Goal: Information Seeking & Learning: Learn about a topic

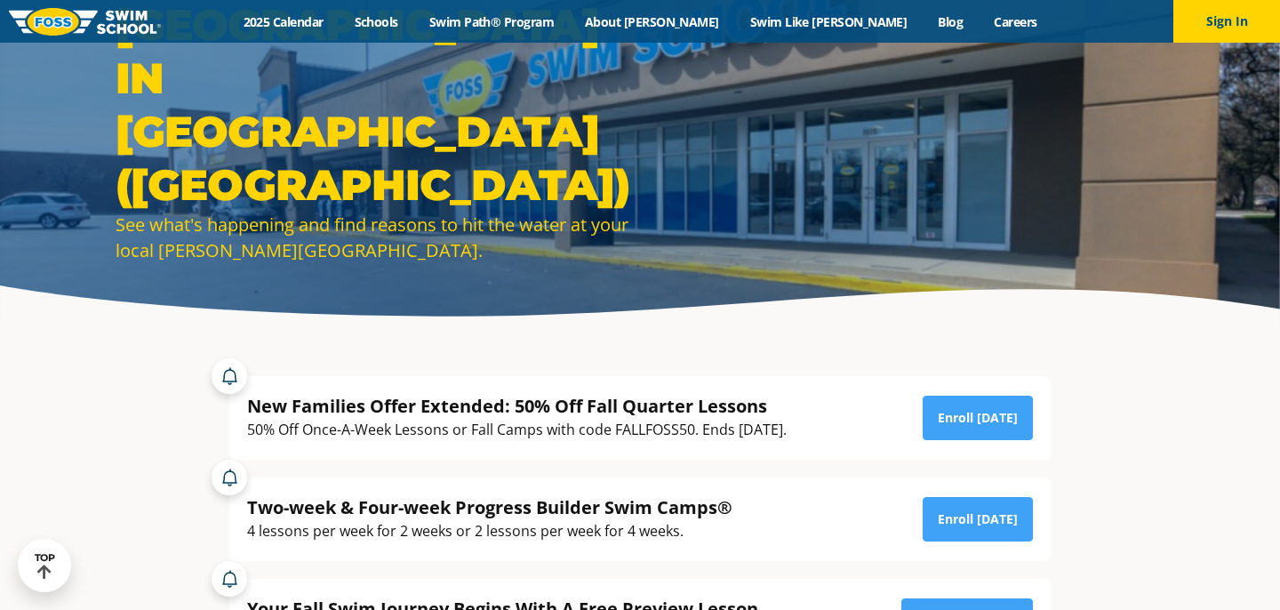
scroll to position [92, 0]
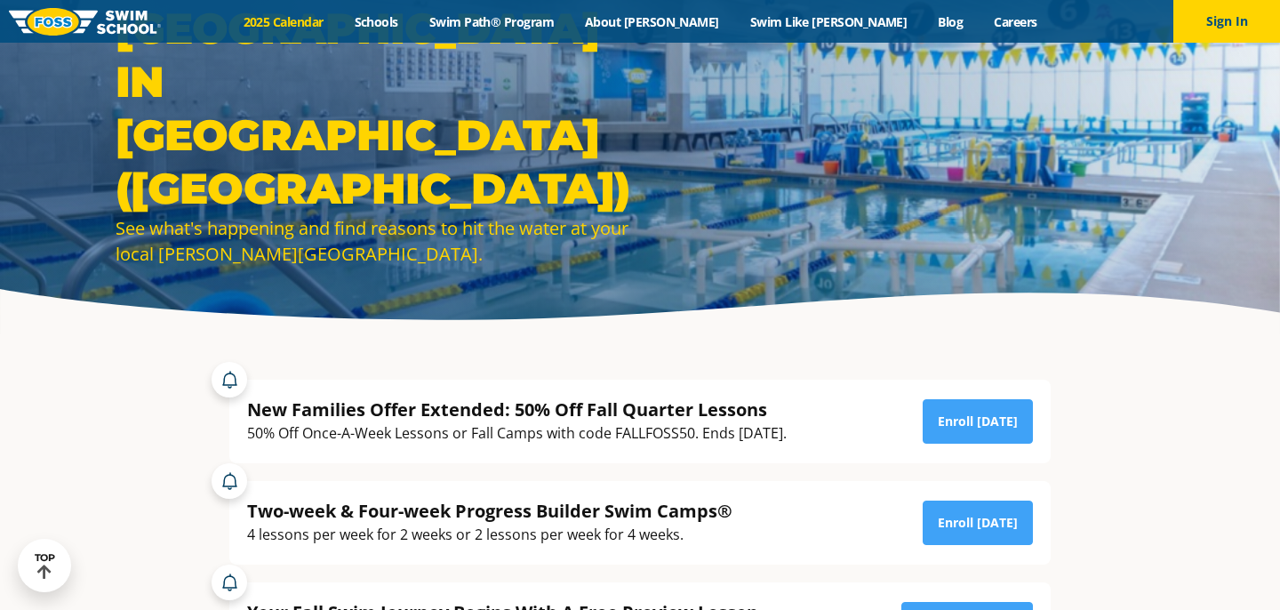
click at [339, 22] on link "2025 Calendar" at bounding box center [283, 21] width 111 height 17
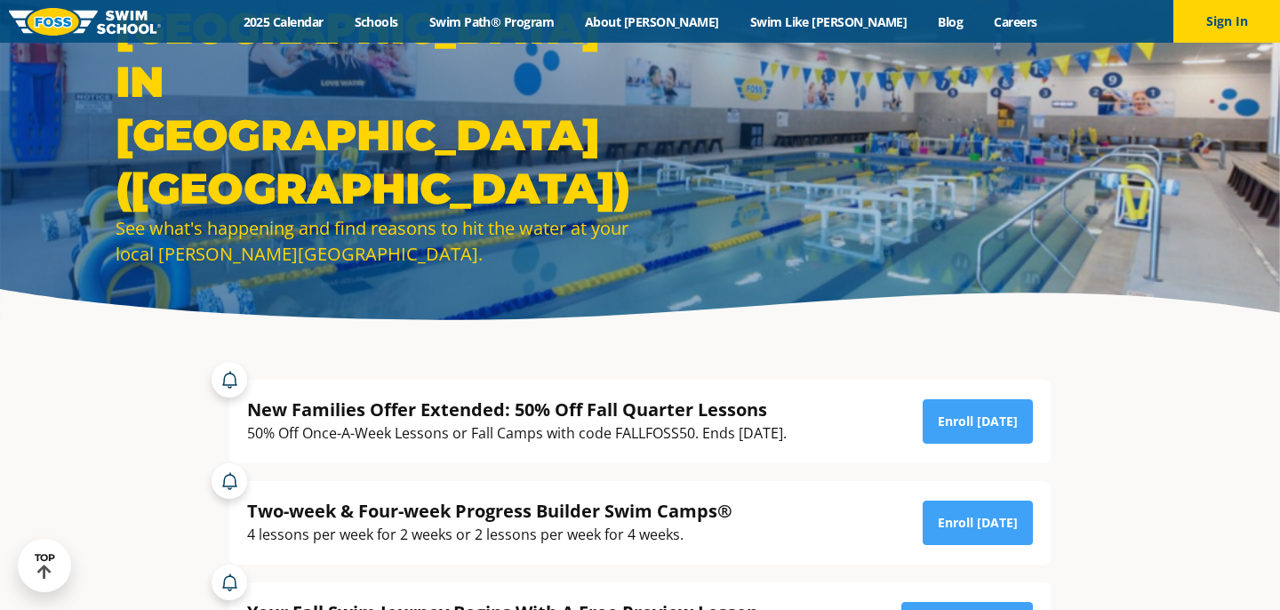
scroll to position [0, 0]
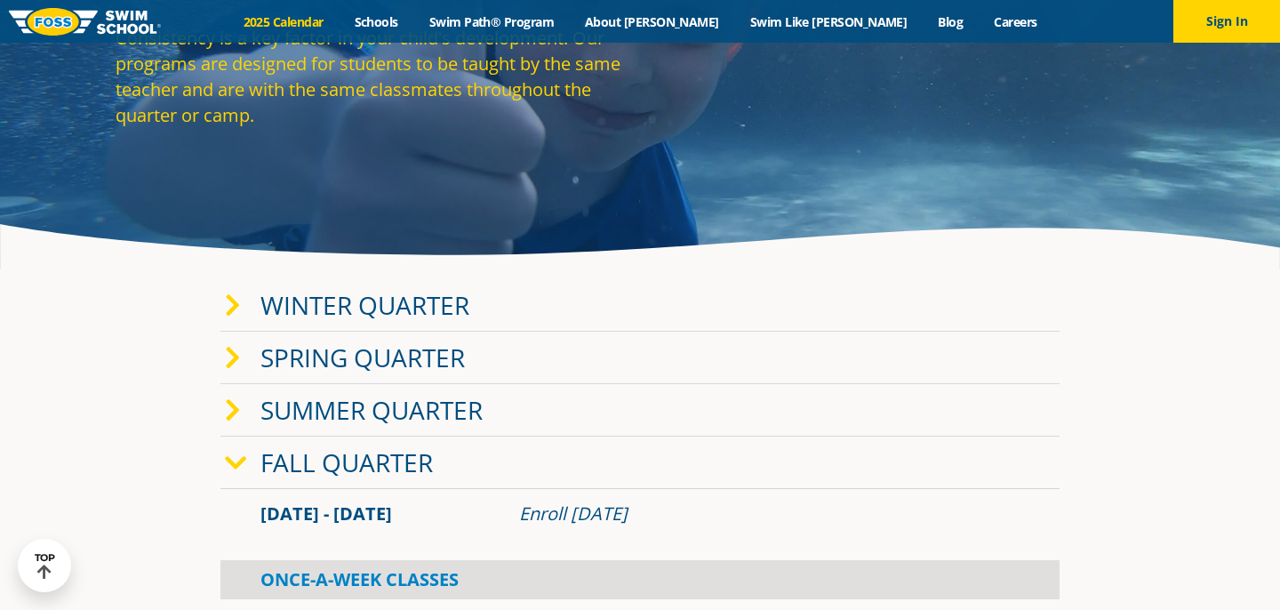
click at [375, 300] on link "Winter Quarter" at bounding box center [364, 305] width 209 height 34
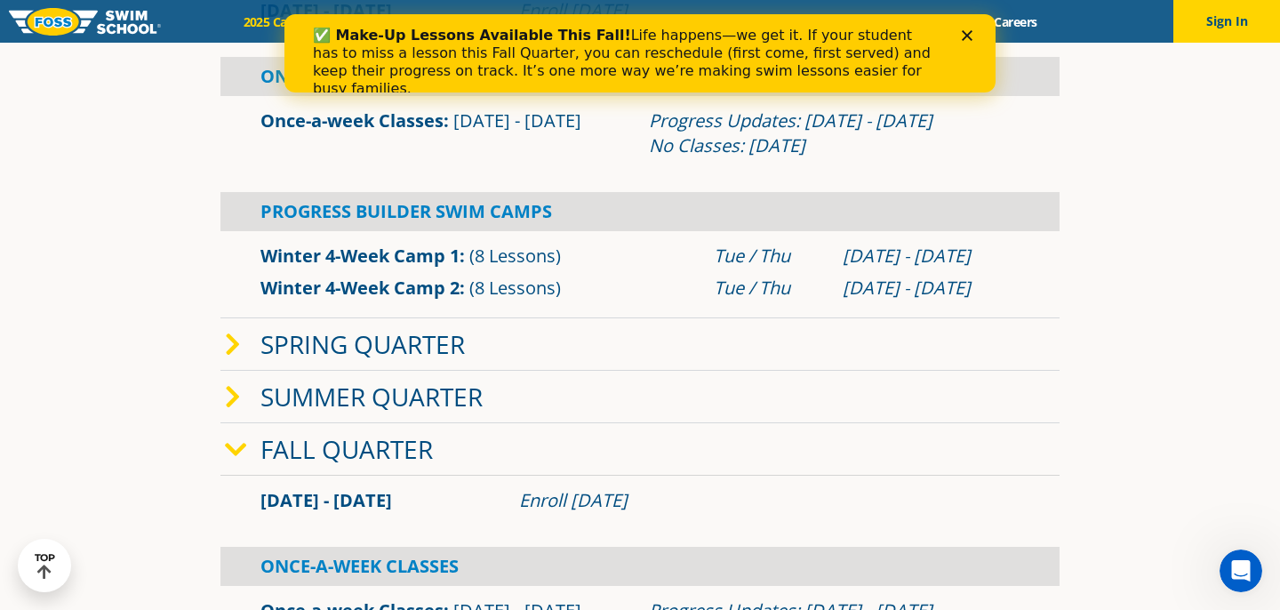
scroll to position [504, 0]
